Goal: Task Accomplishment & Management: Manage account settings

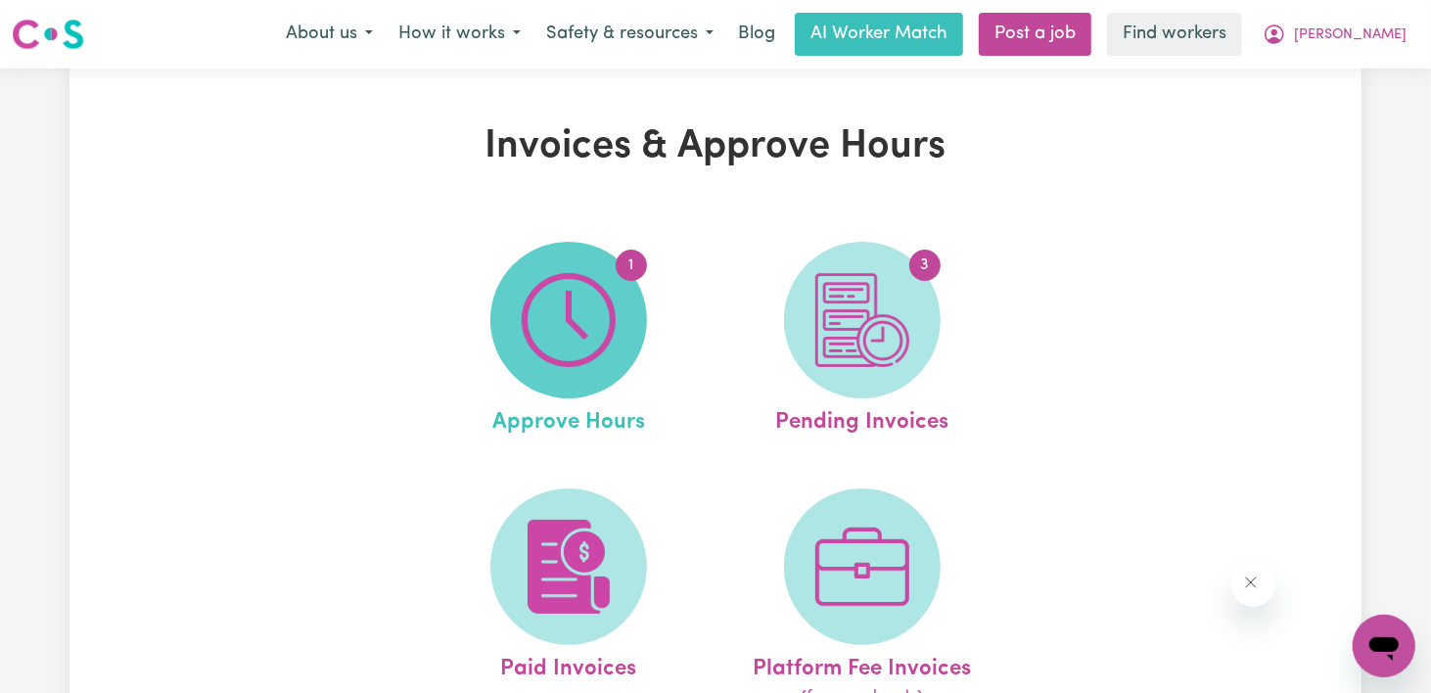
click at [492, 385] on span "1" at bounding box center [568, 320] width 157 height 157
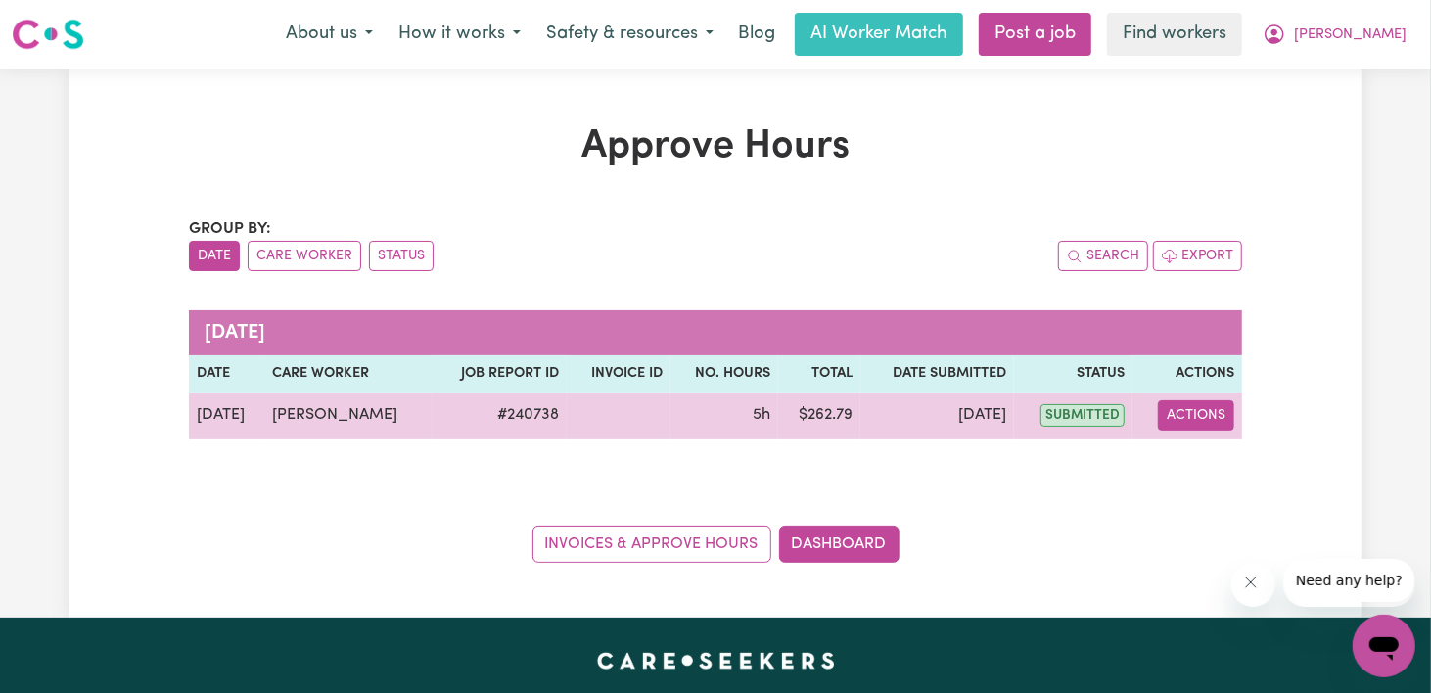
click at [1201, 431] on button "Actions" at bounding box center [1196, 415] width 76 height 30
click at [1243, 484] on link "View Job Report" at bounding box center [1233, 463] width 167 height 39
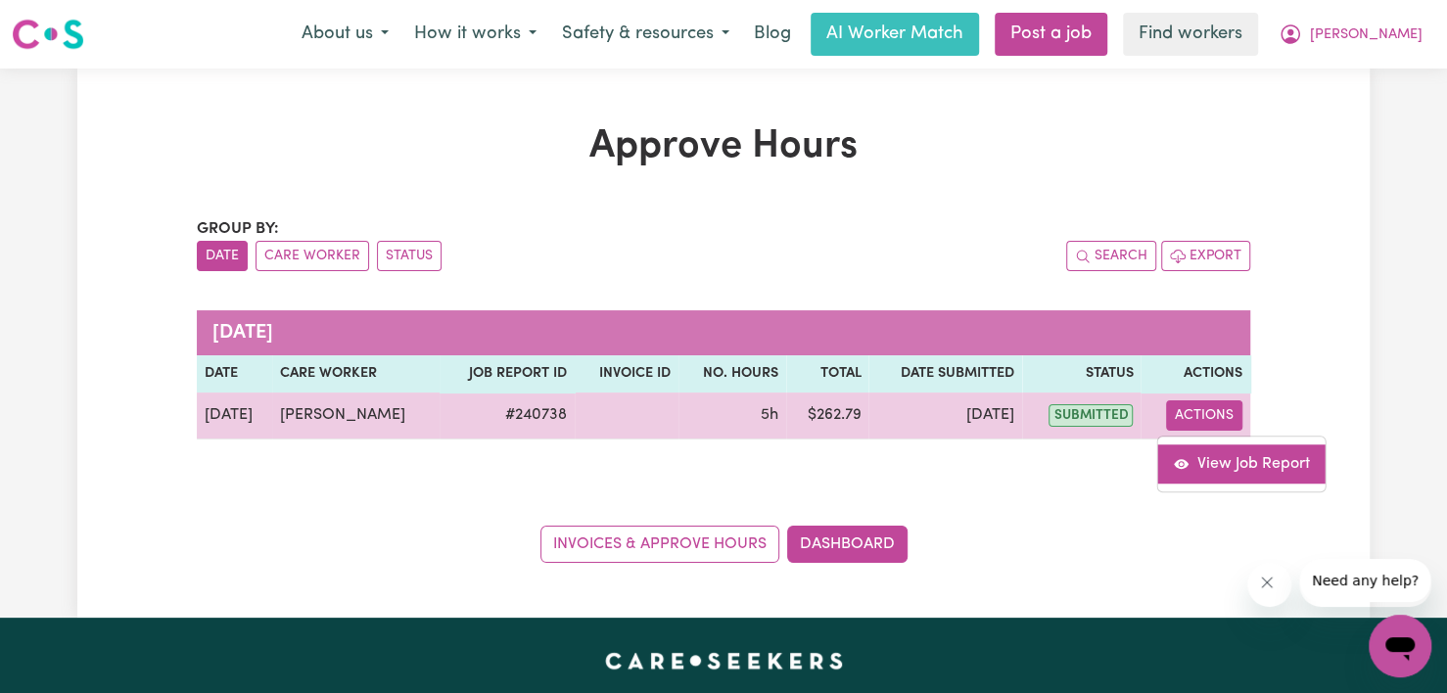
select select "pm"
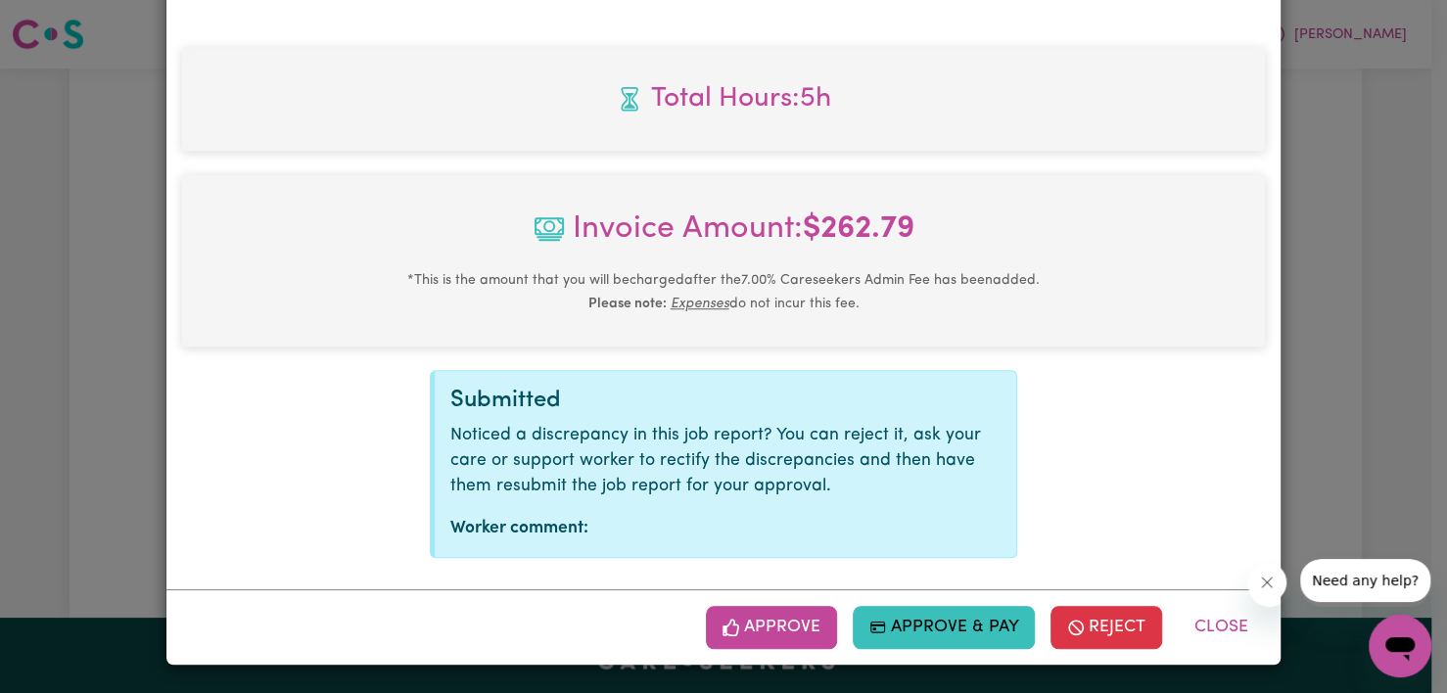
scroll to position [1001, 0]
click at [706, 628] on button "Approve" at bounding box center [771, 627] width 131 height 43
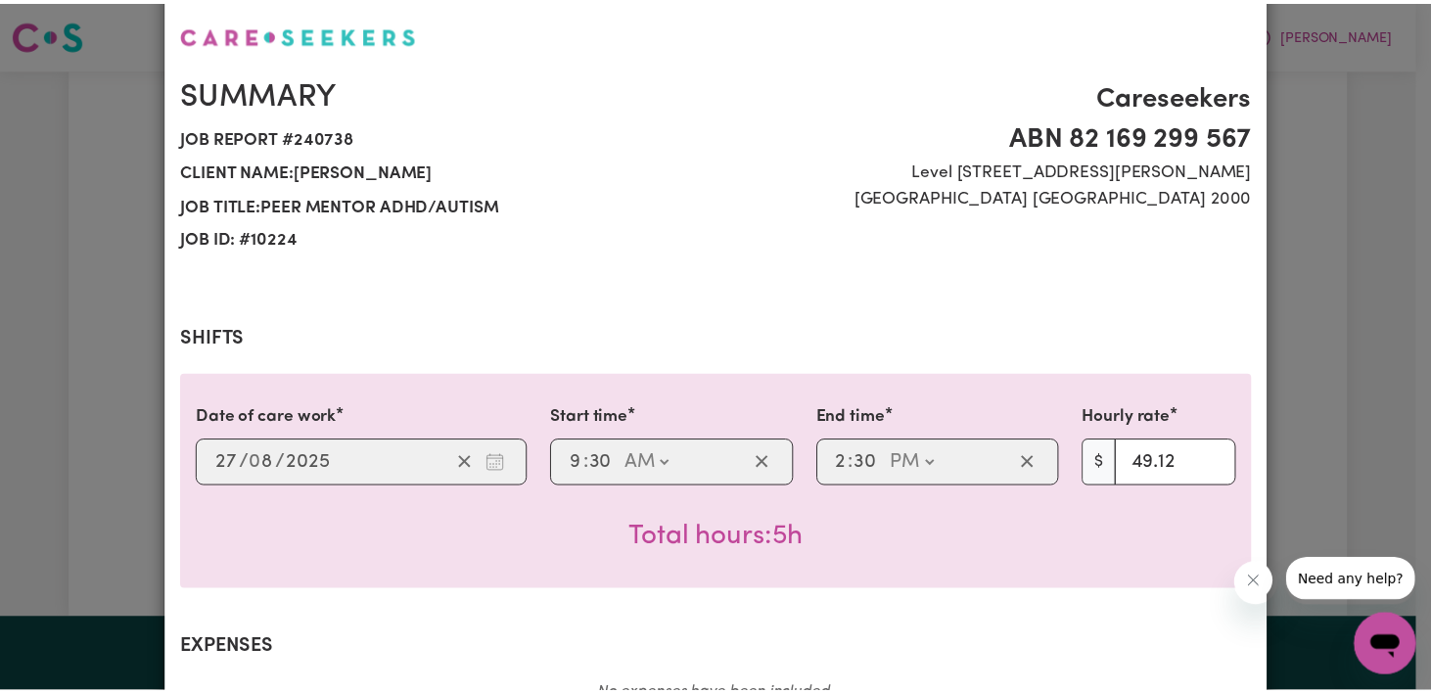
scroll to position [0, 0]
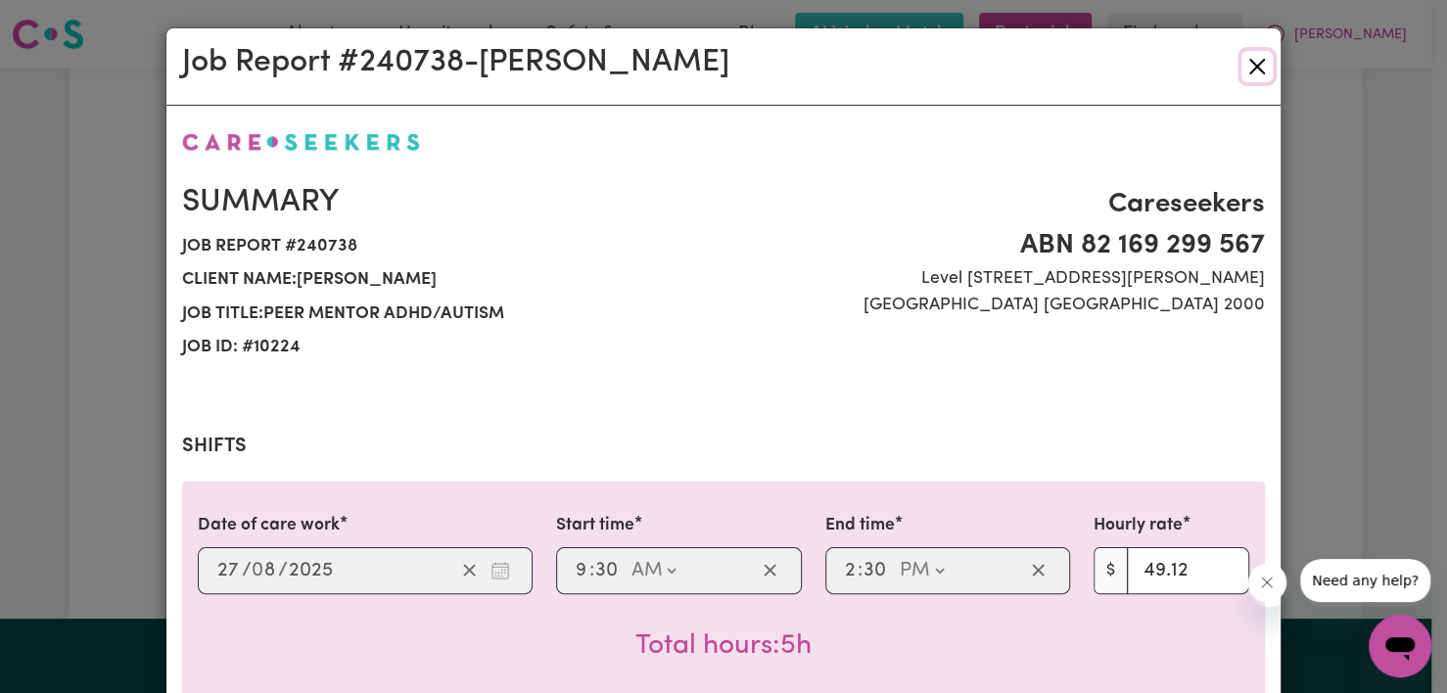
click at [1246, 81] on button "Close" at bounding box center [1256, 66] width 31 height 31
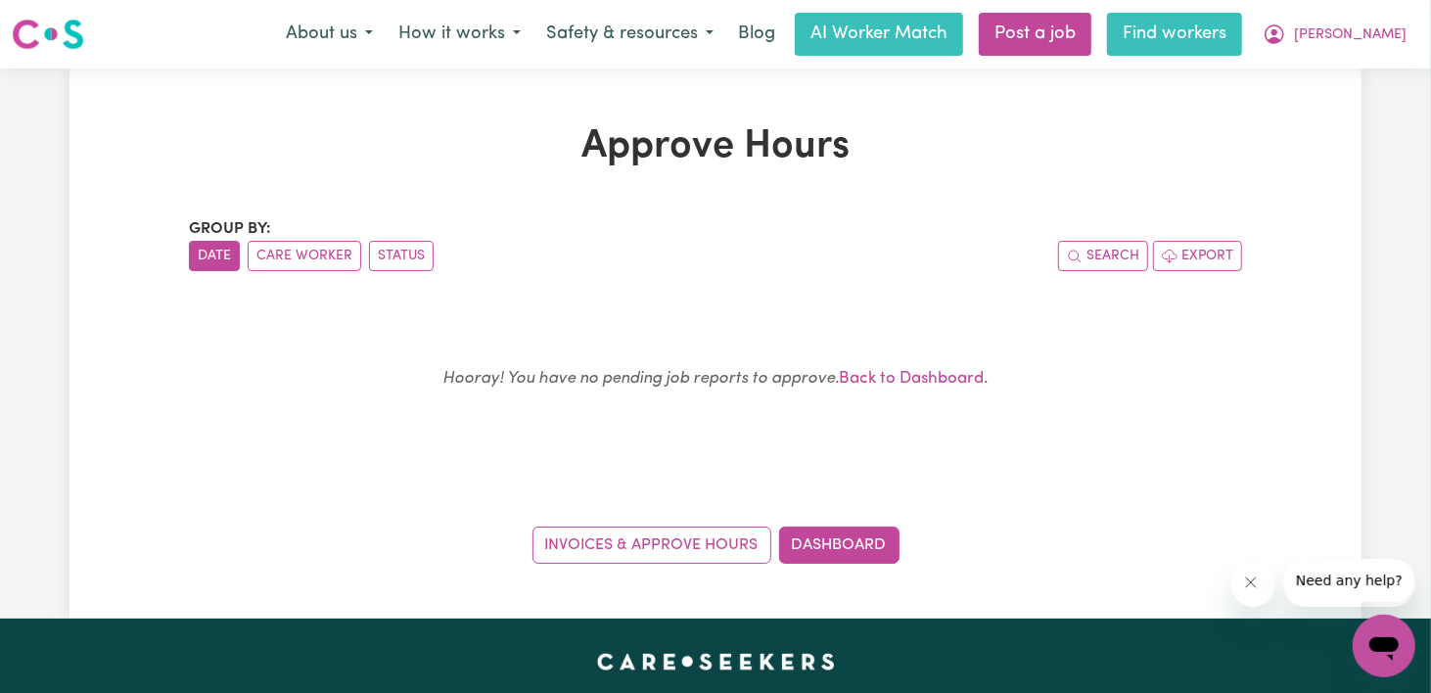
click at [1226, 32] on link "Find workers" at bounding box center [1174, 34] width 135 height 43
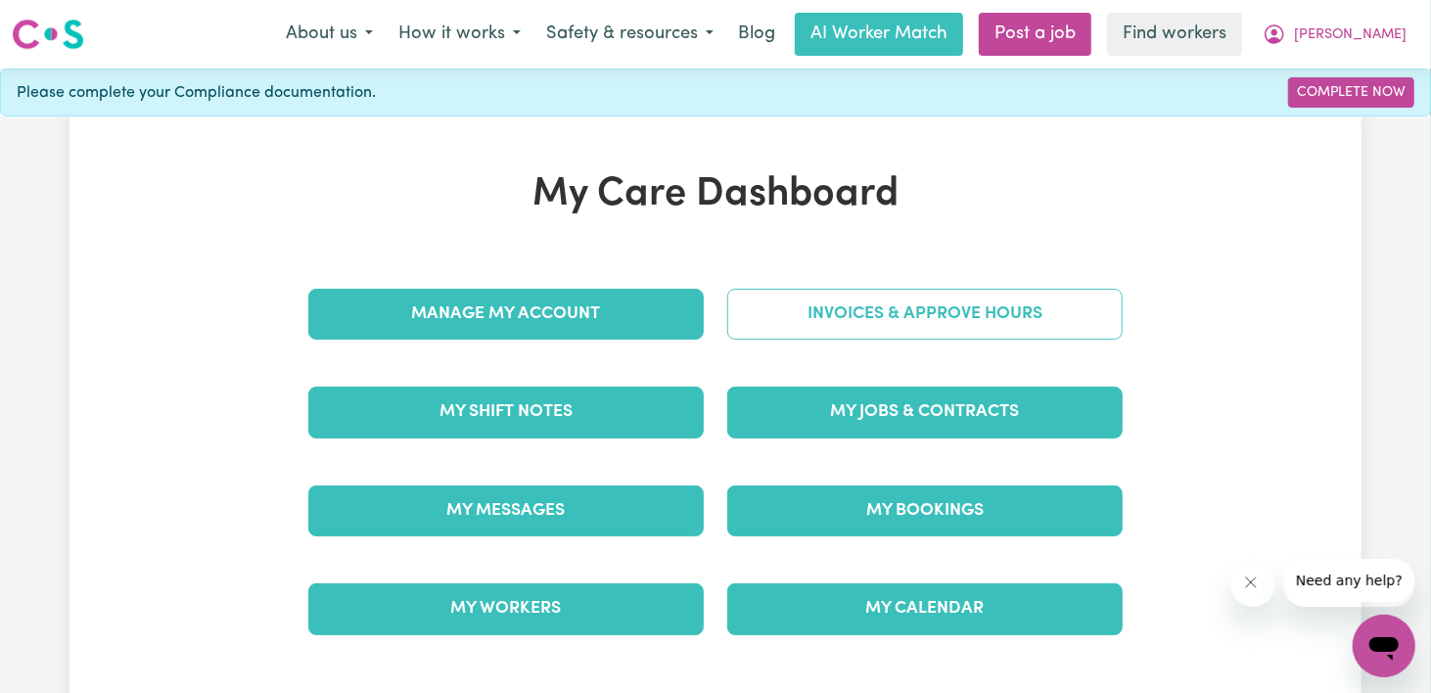
click at [885, 340] on link "Invoices & Approve Hours" at bounding box center [924, 314] width 395 height 51
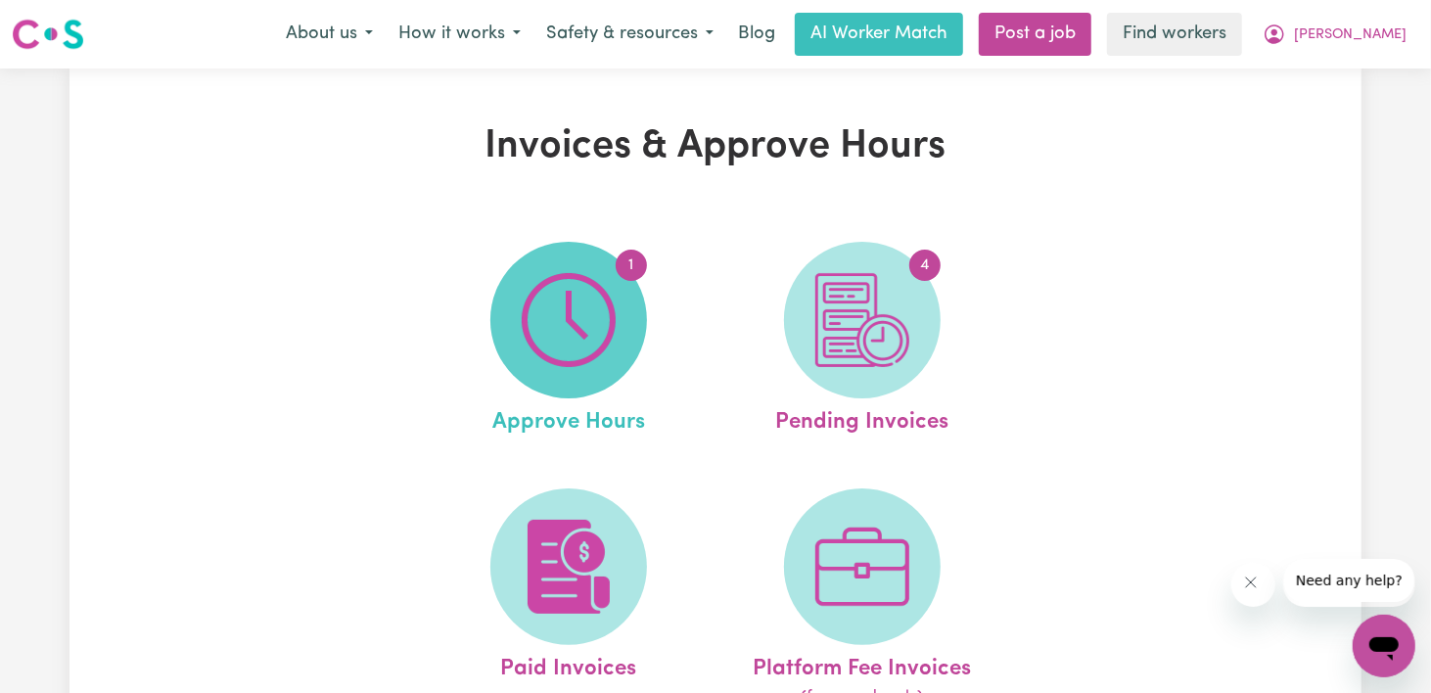
click at [557, 347] on img at bounding box center [569, 320] width 94 height 94
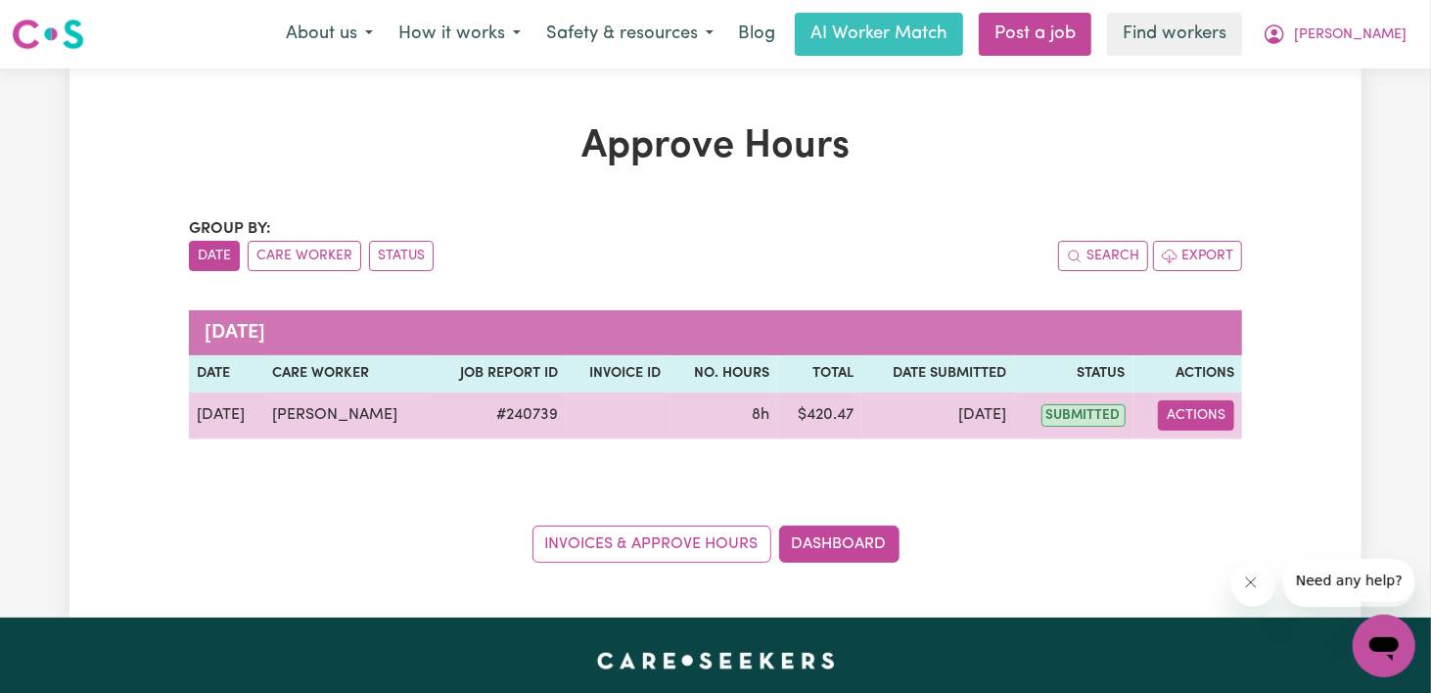
click at [1182, 431] on button "Actions" at bounding box center [1196, 415] width 76 height 30
click at [1176, 431] on button "Actions" at bounding box center [1196, 415] width 76 height 30
click at [1182, 431] on button "Actions" at bounding box center [1196, 415] width 76 height 30
click at [1198, 484] on link "View Job Report" at bounding box center [1233, 463] width 167 height 39
select select "pm"
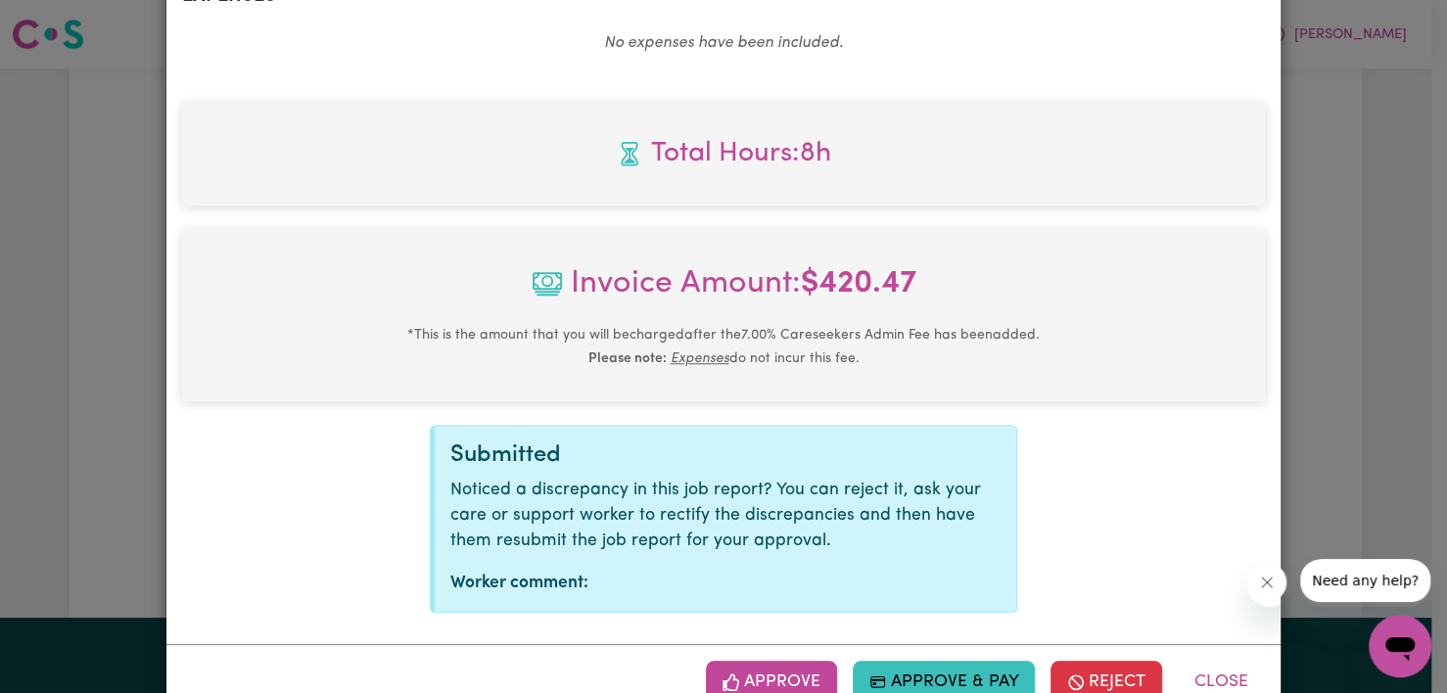
scroll to position [979, 0]
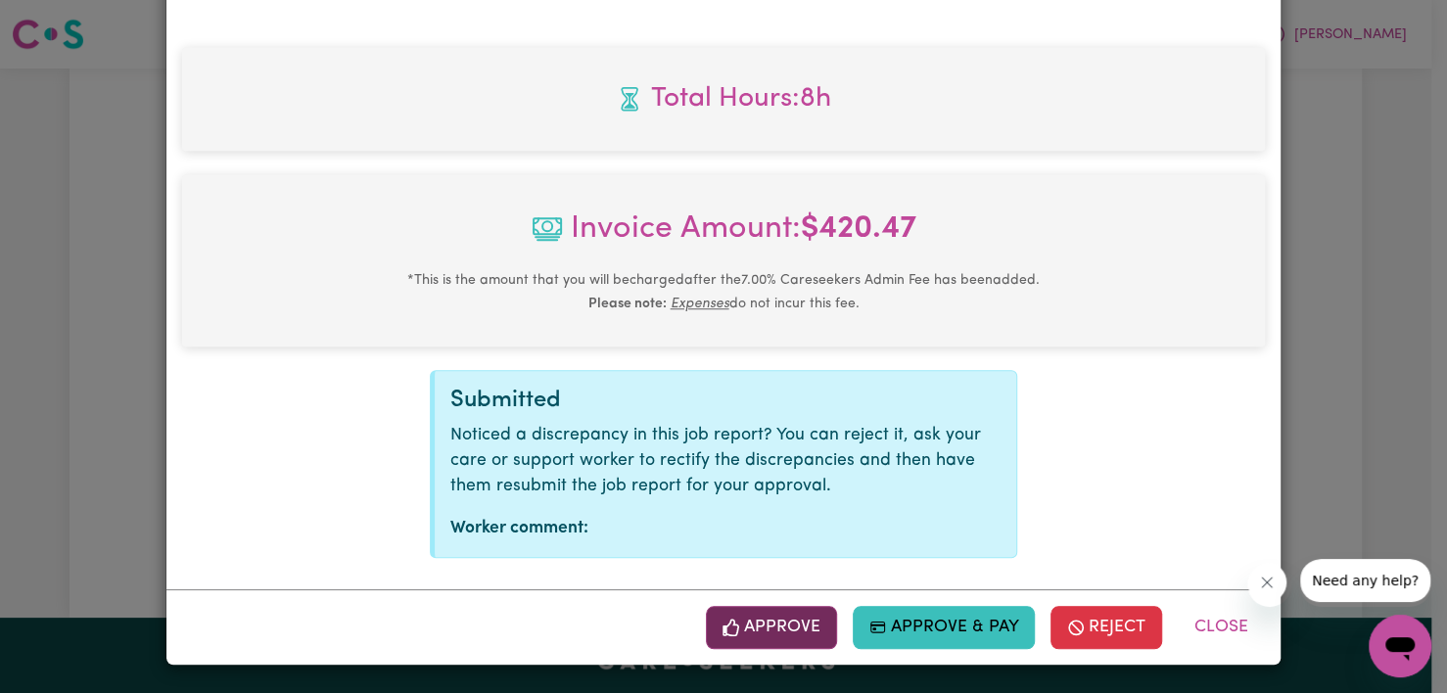
click at [728, 635] on button "Approve" at bounding box center [771, 627] width 131 height 43
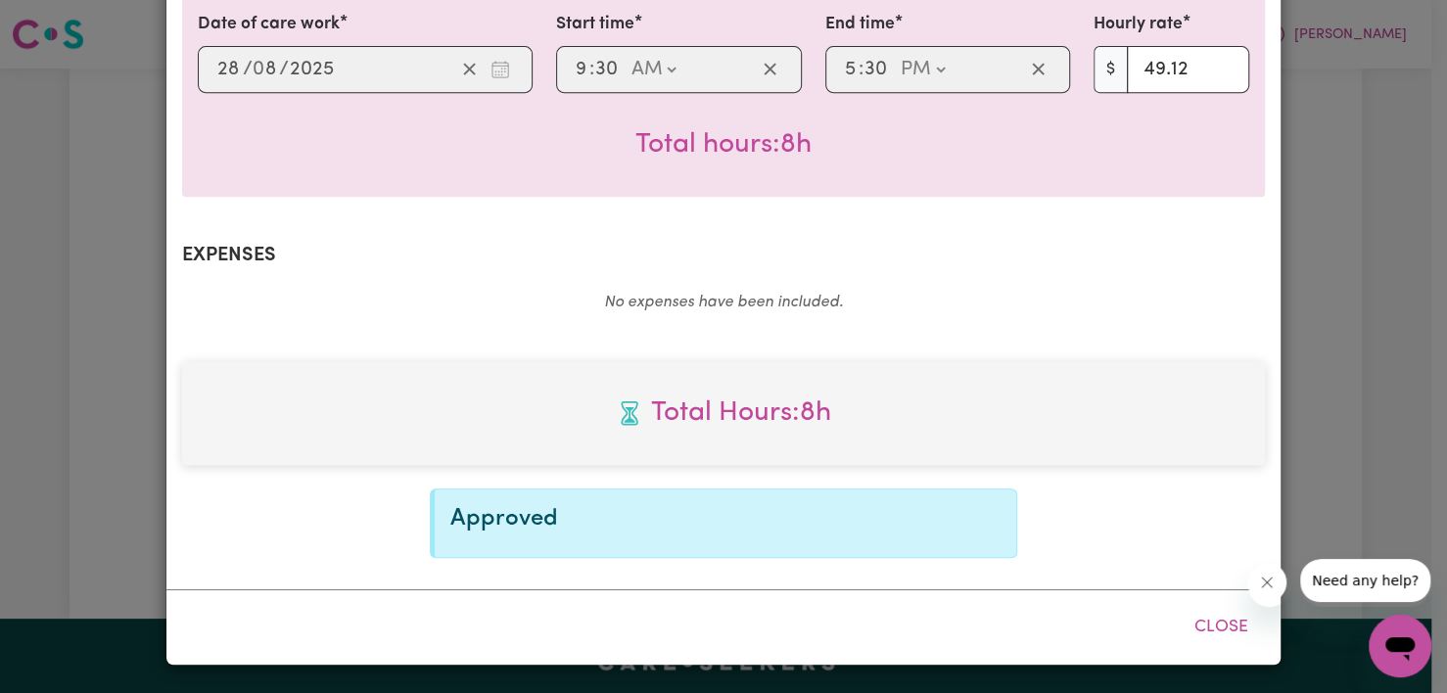
scroll to position [647, 0]
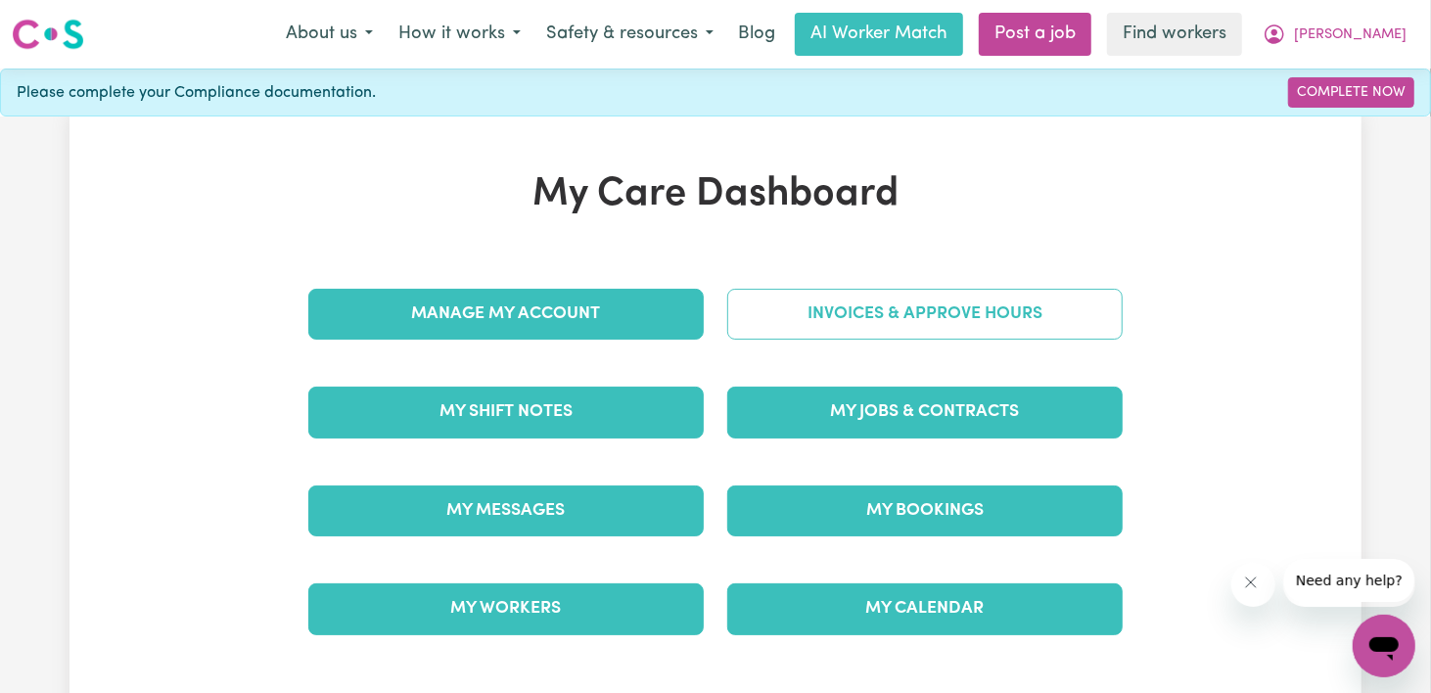
click at [824, 336] on link "Invoices & Approve Hours" at bounding box center [924, 314] width 395 height 51
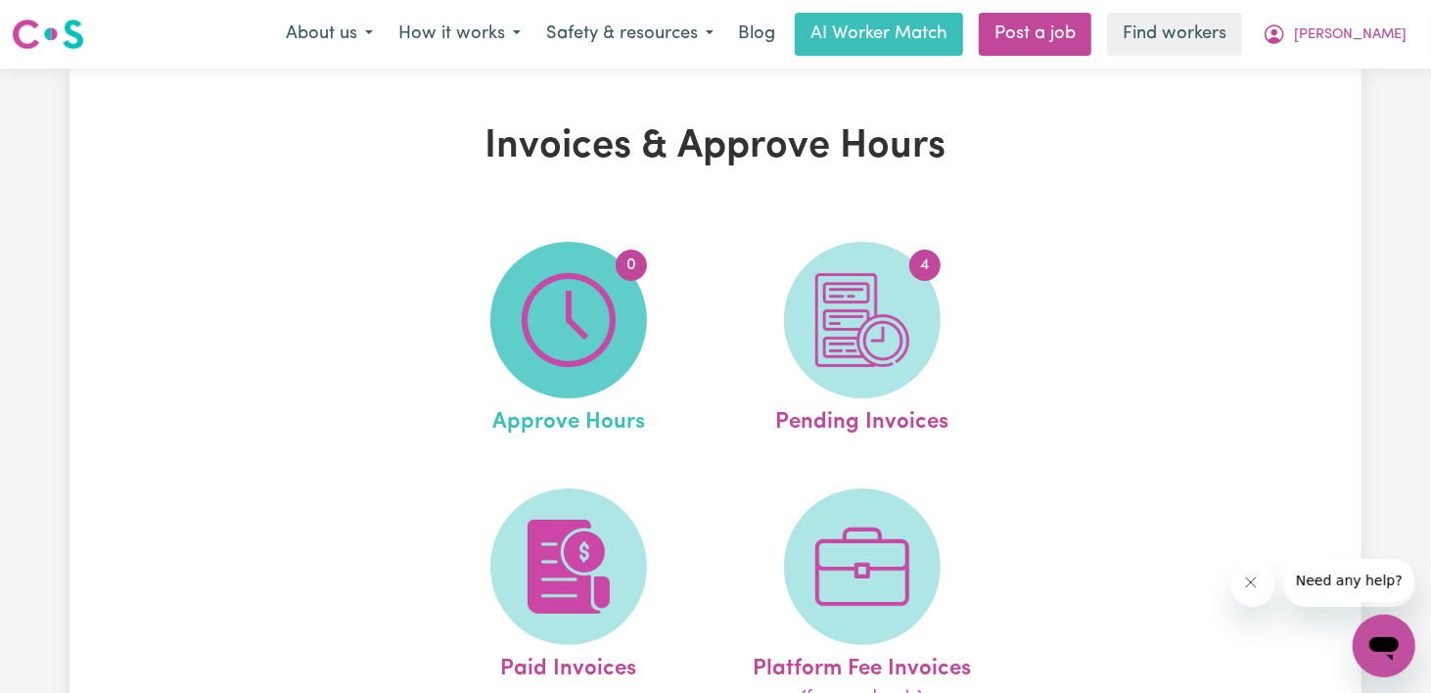
click at [628, 356] on span "0" at bounding box center [568, 320] width 157 height 157
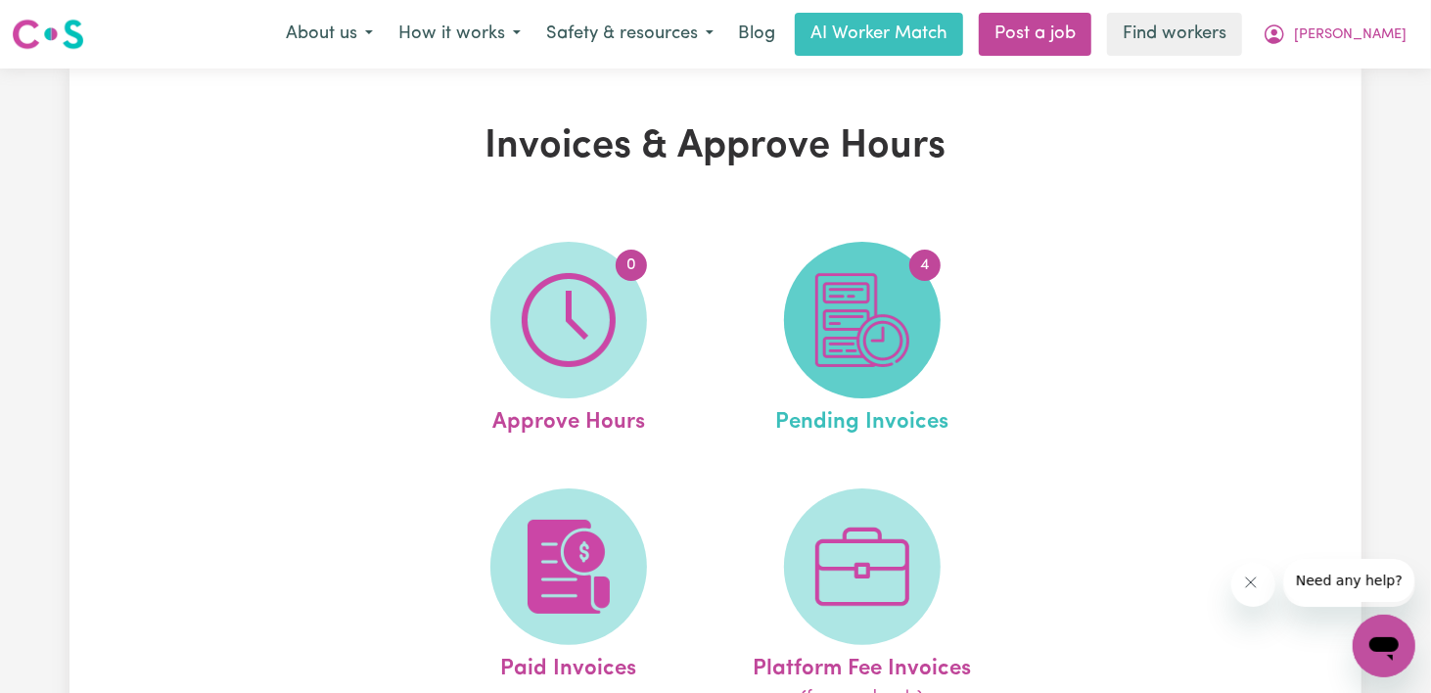
click at [923, 345] on span "4" at bounding box center [862, 320] width 157 height 157
